Goal: Task Accomplishment & Management: Complete application form

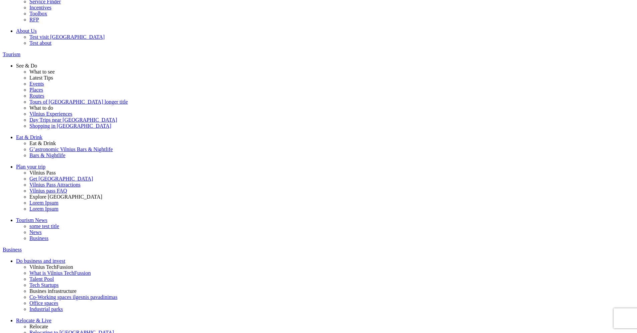
scroll to position [25, 0]
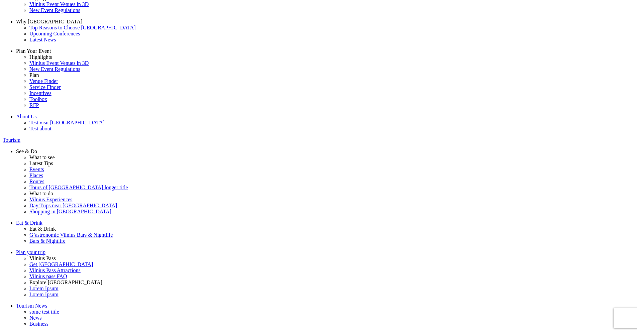
type input "test@test.lt"
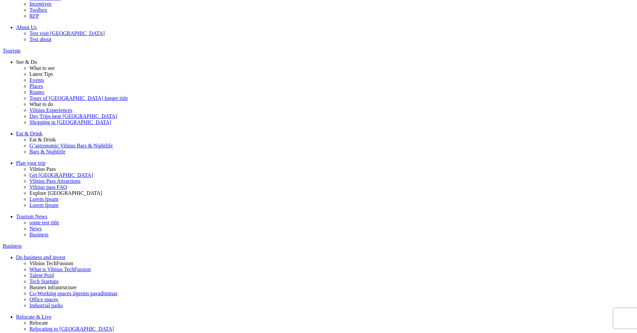
scroll to position [114, 0]
click at [0, 0] on span "Go Vilnius reprezentative" at bounding box center [0, 0] width 0 height 0
click at [0, 0] on input "Go Vilnius reprezentative" at bounding box center [0, 0] width 0 height 0
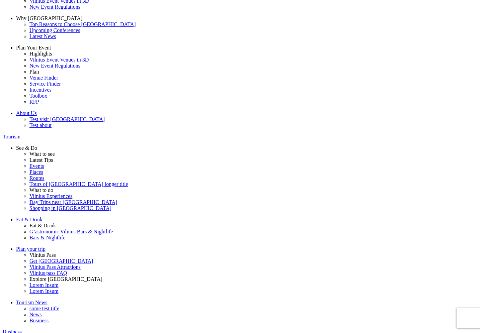
scroll to position [31, 0]
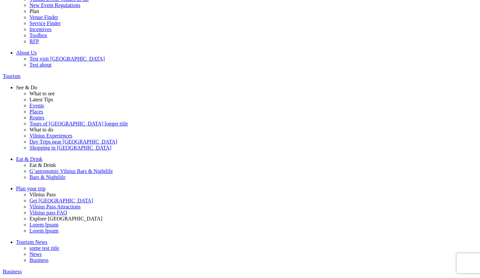
scroll to position [99, 0]
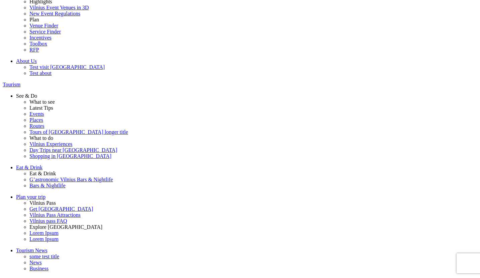
type input "asfdz"
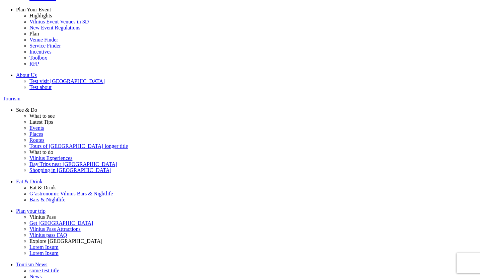
scroll to position [9, 0]
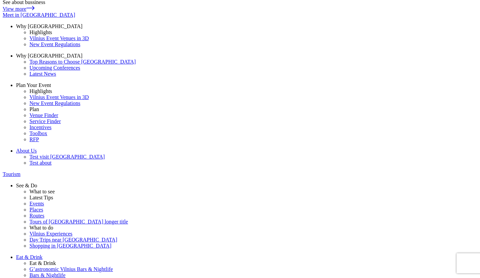
drag, startPoint x: 101, startPoint y: 48, endPoint x: 179, endPoint y: 47, distance: 77.6
drag, startPoint x: 62, startPoint y: 44, endPoint x: 167, endPoint y: 40, distance: 105.8
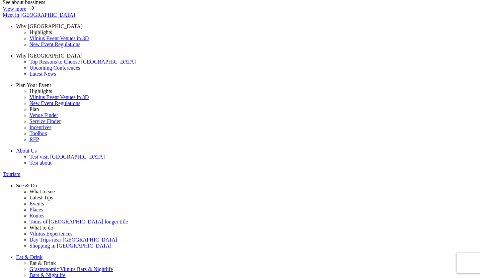
type input "asd@asd.lt"
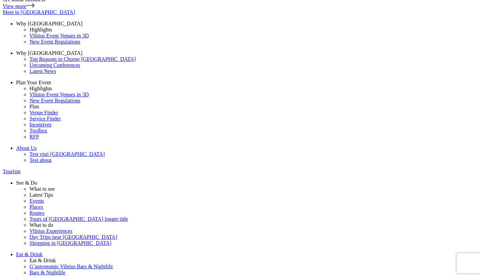
click at [0, 0] on datalist "Business consultant Go Vilnius reprezentative Invest Lithuania reprezentative" at bounding box center [0, 0] width 0 height 0
click at [0, 0] on span "Go Vilnius reprezentative" at bounding box center [0, 0] width 0 height 0
click at [0, 0] on input "Go Vilnius reprezentative" at bounding box center [0, 0] width 0 height 0
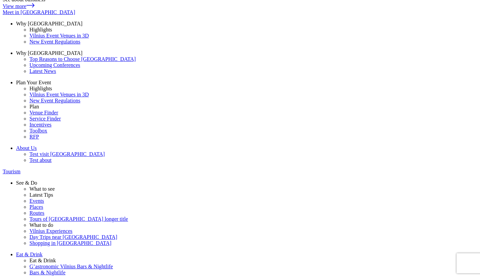
click at [0, 0] on span "Go Vilnius reprezentative" at bounding box center [0, 0] width 0 height 0
click at [0, 0] on input "Go Vilnius reprezentative" at bounding box center [0, 0] width 0 height 0
click at [0, 0] on span "Invest Lithuania reprezentative" at bounding box center [0, 0] width 0 height 0
click at [0, 0] on input "Invest Lithuania reprezentative" at bounding box center [0, 0] width 0 height 0
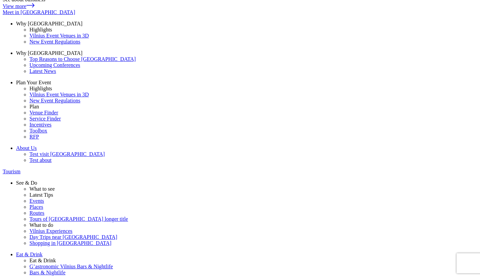
click at [0, 0] on span "Business consultant" at bounding box center [0, 0] width 0 height 0
click at [0, 0] on input "Business consultant" at bounding box center [0, 0] width 0 height 0
click at [0, 0] on span "Business consultant" at bounding box center [0, 0] width 0 height 0
click at [0, 0] on input "Business consultant" at bounding box center [0, 0] width 0 height 0
click at [0, 0] on span "Business consultant" at bounding box center [0, 0] width 0 height 0
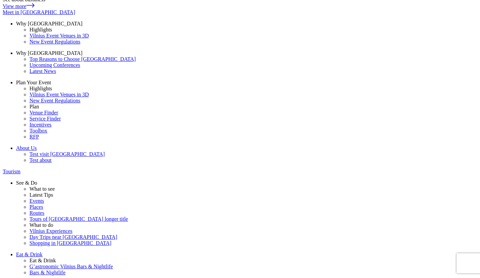
click at [0, 0] on input "Business consultant" at bounding box center [0, 0] width 0 height 0
click at [0, 0] on span "Go Vilnius reprezentative" at bounding box center [0, 0] width 0 height 0
click at [0, 0] on input "Go Vilnius reprezentative" at bounding box center [0, 0] width 0 height 0
click at [0, 0] on label "Business consultant" at bounding box center [0, 0] width 0 height 0
click at [0, 0] on input "Business consultant" at bounding box center [0, 0] width 0 height 0
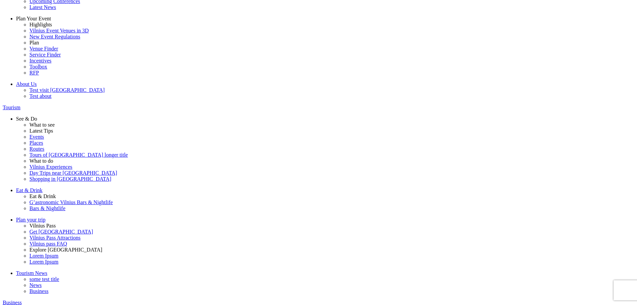
type input "[PERSON_NAME][EMAIL_ADDRESS][DOMAIN_NAME]"
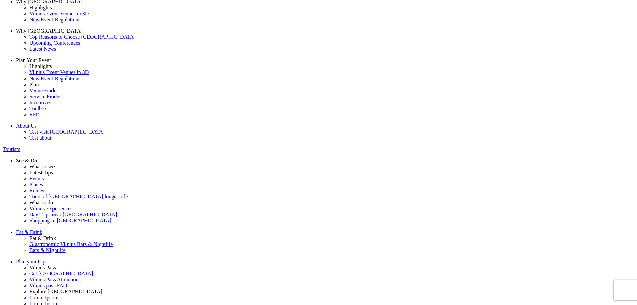
scroll to position [12, 0]
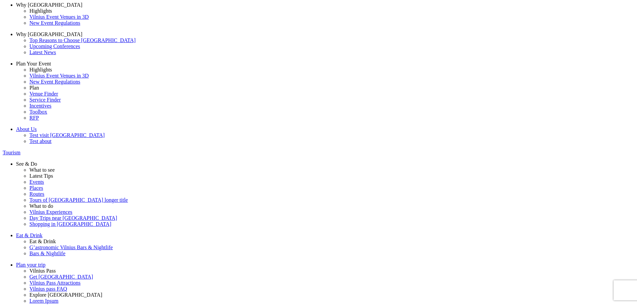
click at [0, 0] on span "Business consultant" at bounding box center [0, 0] width 0 height 0
click at [0, 0] on input "Business consultant" at bounding box center [0, 0] width 0 height 0
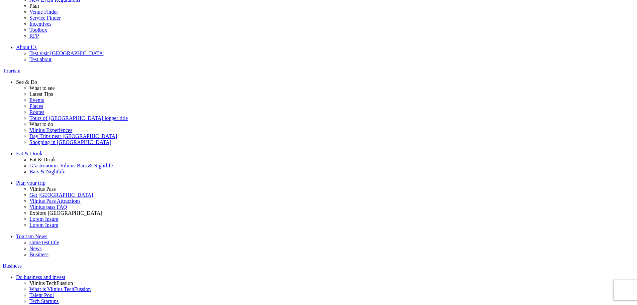
scroll to position [116, 0]
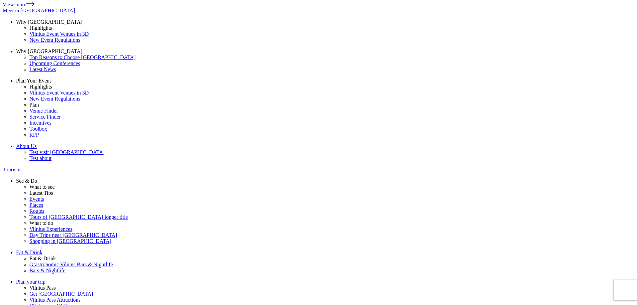
scroll to position [12, 0]
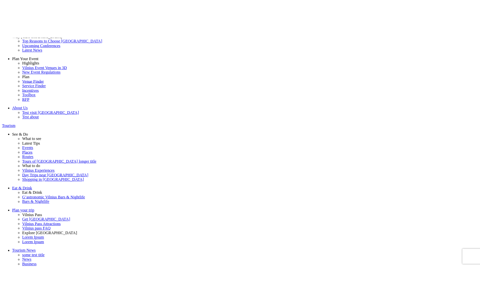
scroll to position [74, 0]
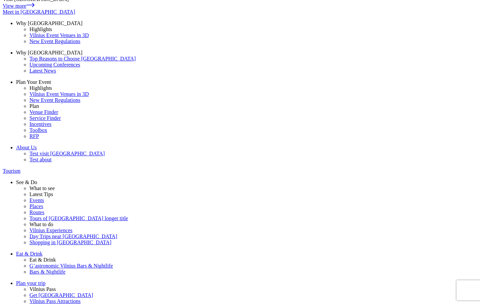
scroll to position [12, 0]
drag, startPoint x: 145, startPoint y: 266, endPoint x: 142, endPoint y: 259, distance: 7.8
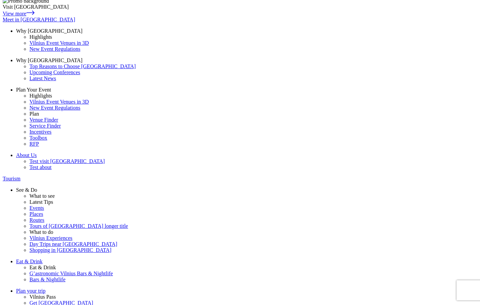
scroll to position [0, 0]
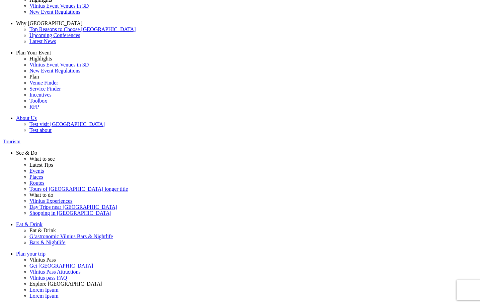
scroll to position [81, 0]
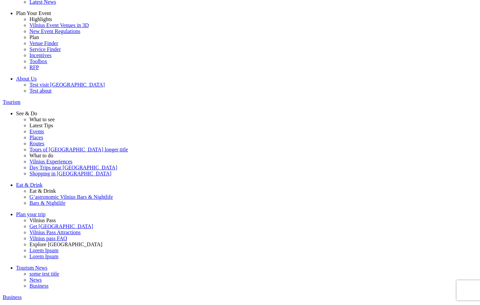
type input "test"
type input "test@test.lt"
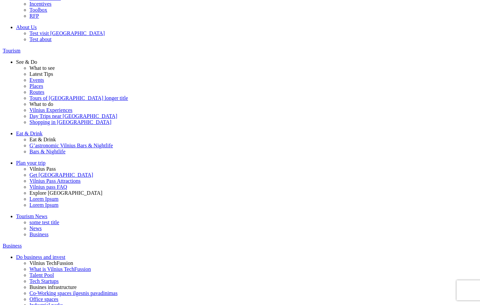
scroll to position [135, 0]
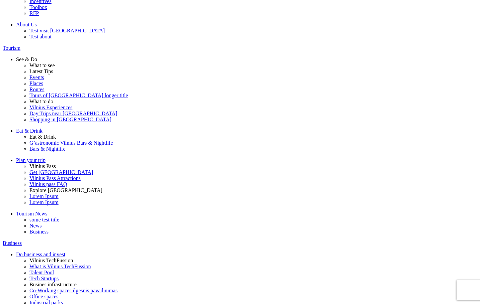
drag, startPoint x: 178, startPoint y: 163, endPoint x: 151, endPoint y: 165, distance: 27.5
type input "test@govilnius.lt"
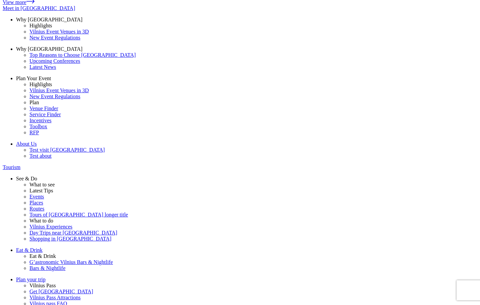
scroll to position [12, 0]
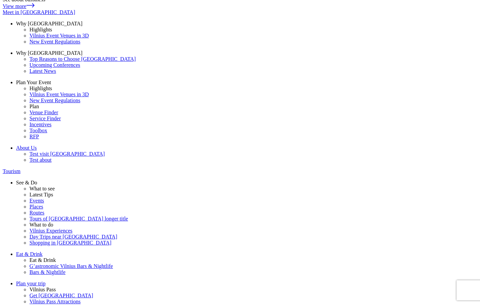
click at [0, 0] on span at bounding box center [0, 0] width 0 height 0
click at [0, 0] on input "Europe" at bounding box center [0, 0] width 0 height 0
click at [0, 0] on datalist "Europe US Asia Disabled" at bounding box center [0, 0] width 0 height 0
click at [0, 0] on datalist "Radio points 1 Radio points 2" at bounding box center [0, 0] width 0 height 0
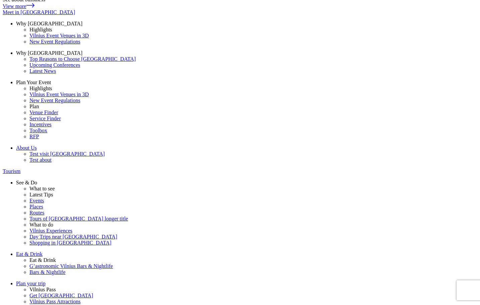
click at [0, 0] on datalist "Radio points 1 Radio points 2" at bounding box center [0, 0] width 0 height 0
drag, startPoint x: 143, startPoint y: 162, endPoint x: 165, endPoint y: 172, distance: 24.3
click at [0, 0] on span at bounding box center [0, 0] width 0 height 0
click at [0, 0] on input "Radio points 2" at bounding box center [0, 0] width 0 height 0
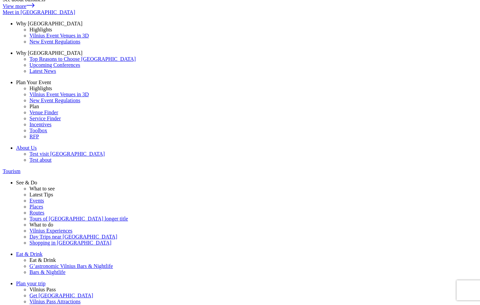
type input "test@test.lt"
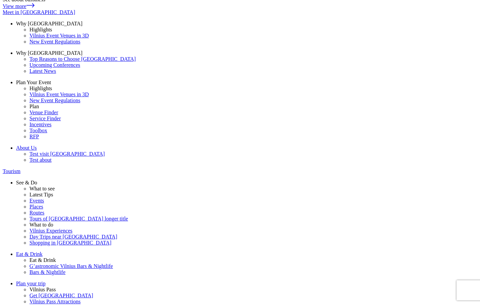
click at [0, 0] on label "op tion1" at bounding box center [0, 0] width 0 height 0
click at [0, 0] on input "op tion1" at bounding box center [0, 0] width 0 height 0
click at [0, 0] on label "op tion1" at bounding box center [0, 0] width 0 height 0
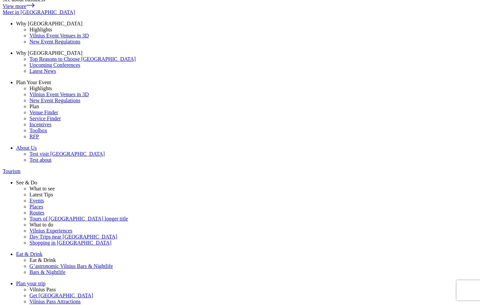
click at [0, 0] on input "op tion1" at bounding box center [0, 0] width 0 height 0
click at [0, 0] on label "op tion1" at bounding box center [0, 0] width 0 height 0
click at [0, 0] on input "op tion1" at bounding box center [0, 0] width 0 height 0
click at [244, 161] on div at bounding box center [244, 161] width 0 height 0
click at [0, 0] on label "op tion1" at bounding box center [0, 0] width 0 height 0
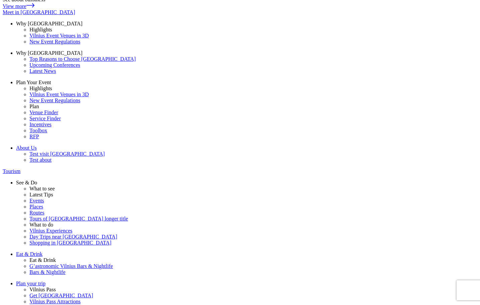
click at [0, 0] on input "op tion1" at bounding box center [0, 0] width 0 height 0
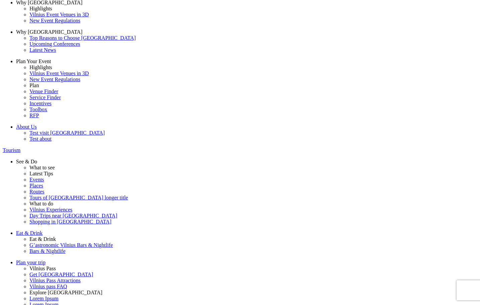
scroll to position [0, 0]
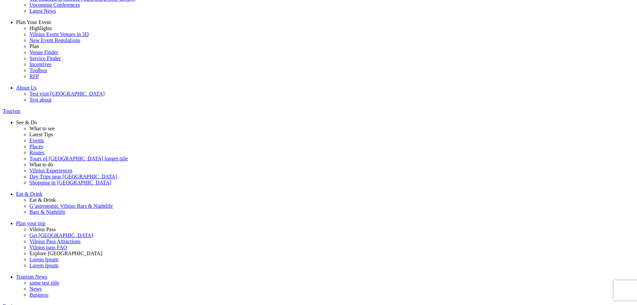
scroll to position [55, 0]
